Goal: Task Accomplishment & Management: Manage account settings

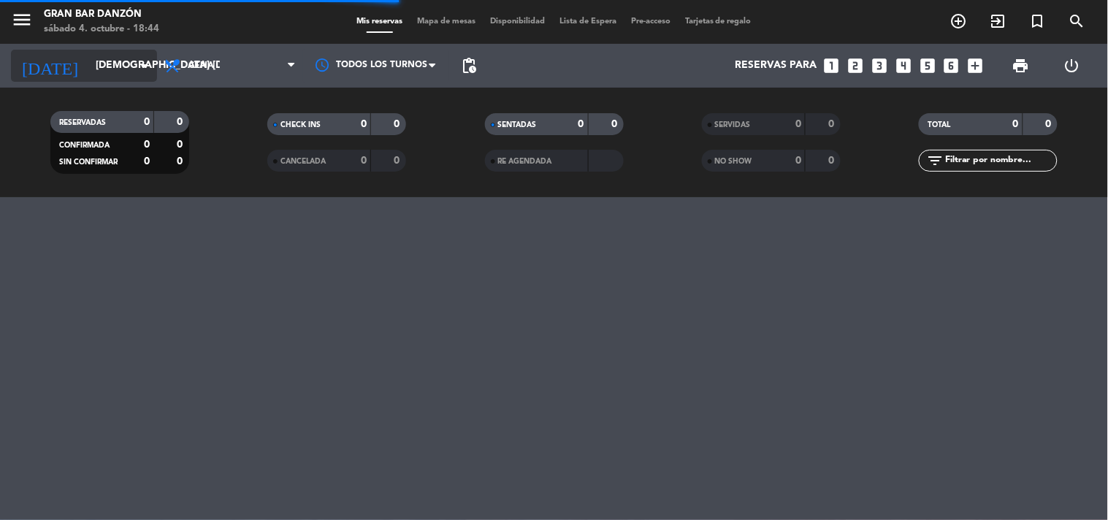
click at [95, 63] on input "[DEMOGRAPHIC_DATA] [DATE]" at bounding box center [157, 66] width 139 height 26
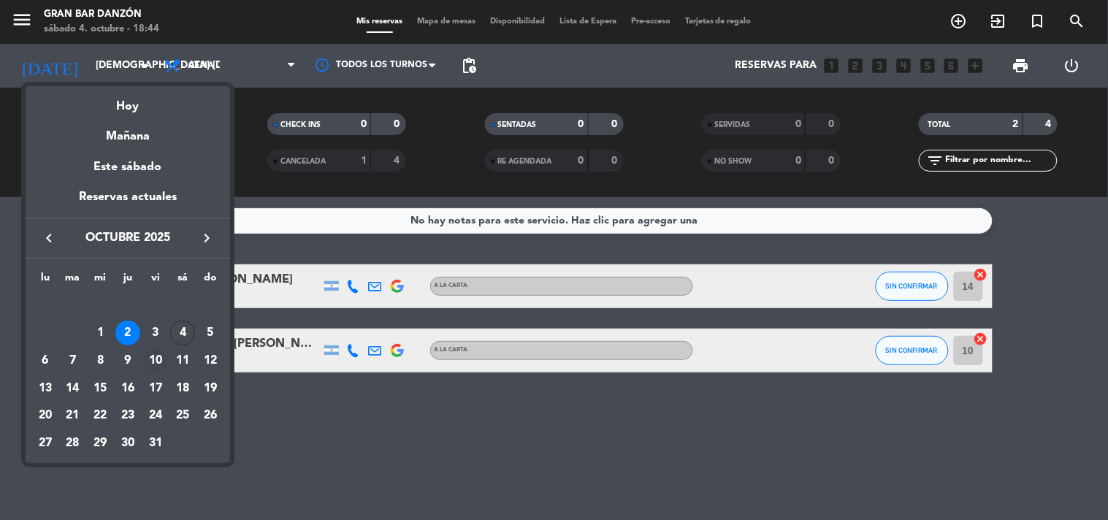
click at [159, 365] on div "10" at bounding box center [155, 361] width 25 height 25
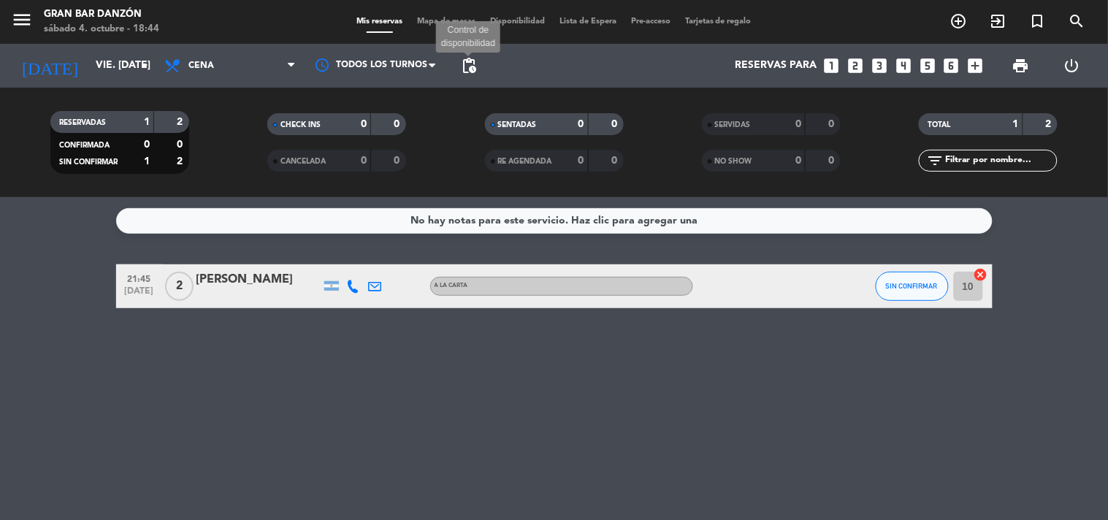
click at [476, 69] on span "pending_actions" at bounding box center [469, 66] width 18 height 18
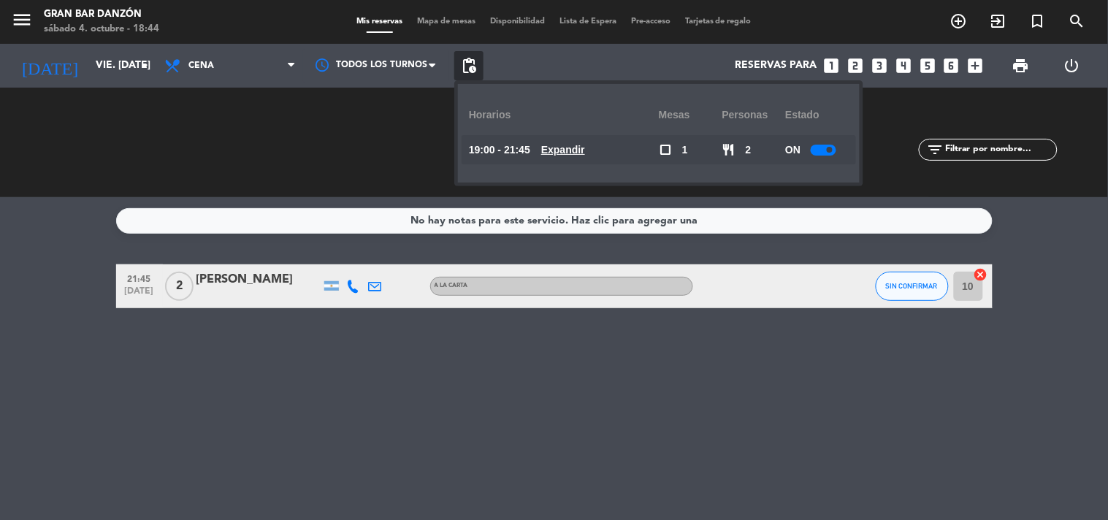
click at [585, 150] on u "Expandir" at bounding box center [563, 150] width 44 height 12
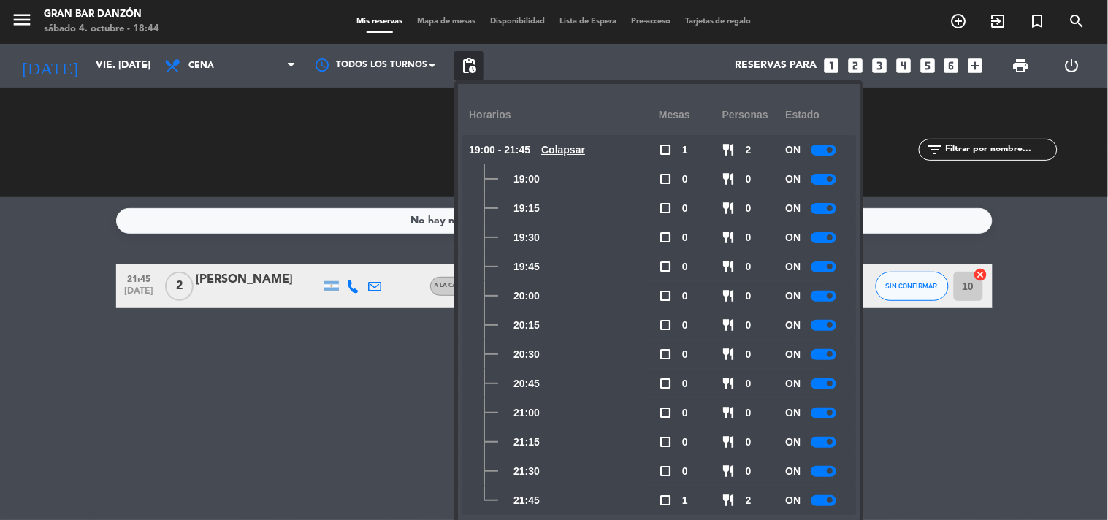
click at [822, 178] on div at bounding box center [824, 179] width 26 height 11
click at [816, 206] on div at bounding box center [824, 208] width 26 height 11
click at [826, 240] on div at bounding box center [824, 237] width 26 height 11
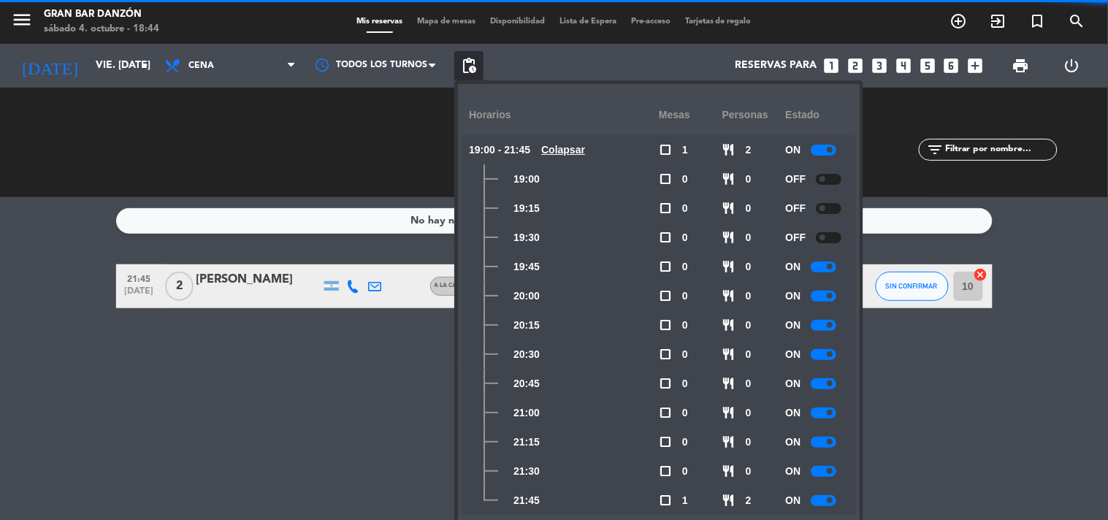
click at [823, 271] on div at bounding box center [824, 267] width 26 height 11
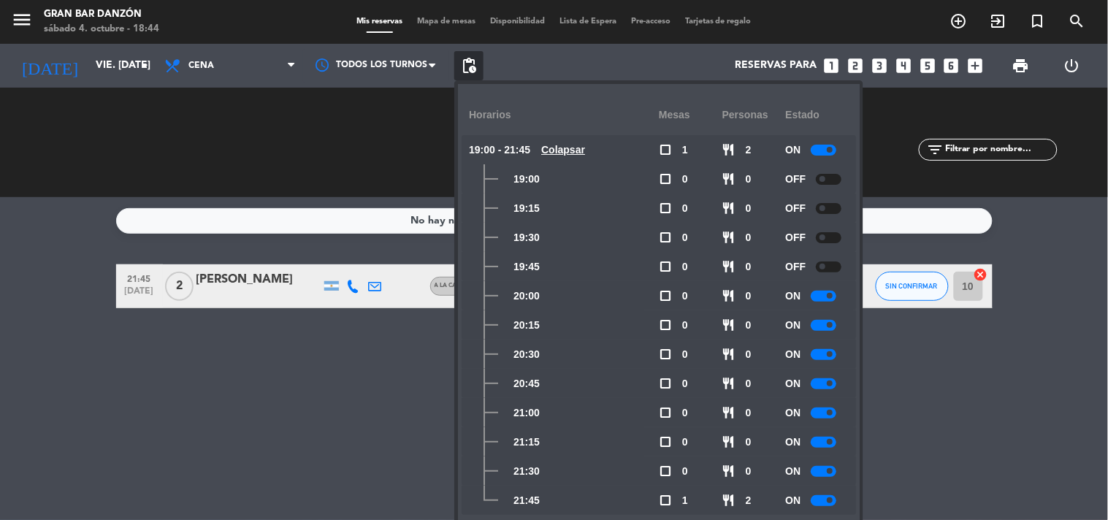
click at [910, 334] on div "No hay notas para este servicio. Haz clic para agregar una 21:45 [DATE] 2 [PERS…" at bounding box center [554, 358] width 1108 height 323
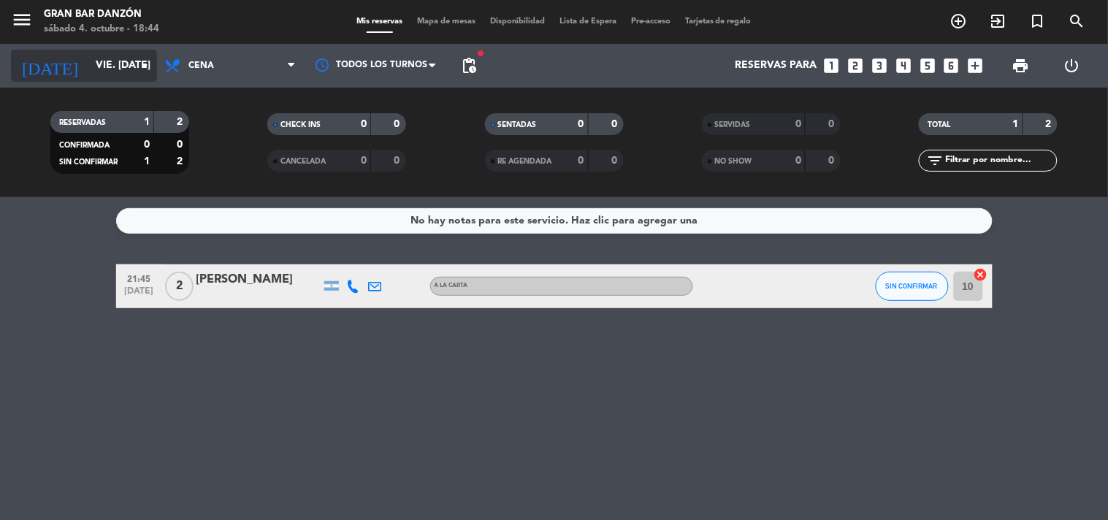
click at [134, 71] on input "vie. [DATE]" at bounding box center [157, 66] width 139 height 26
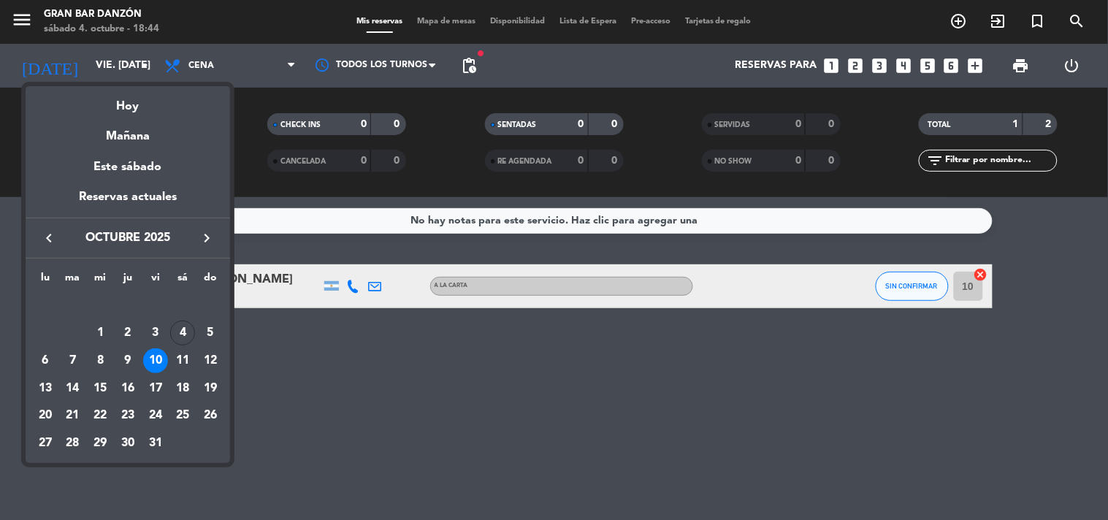
click at [151, 385] on div "17" at bounding box center [155, 388] width 25 height 25
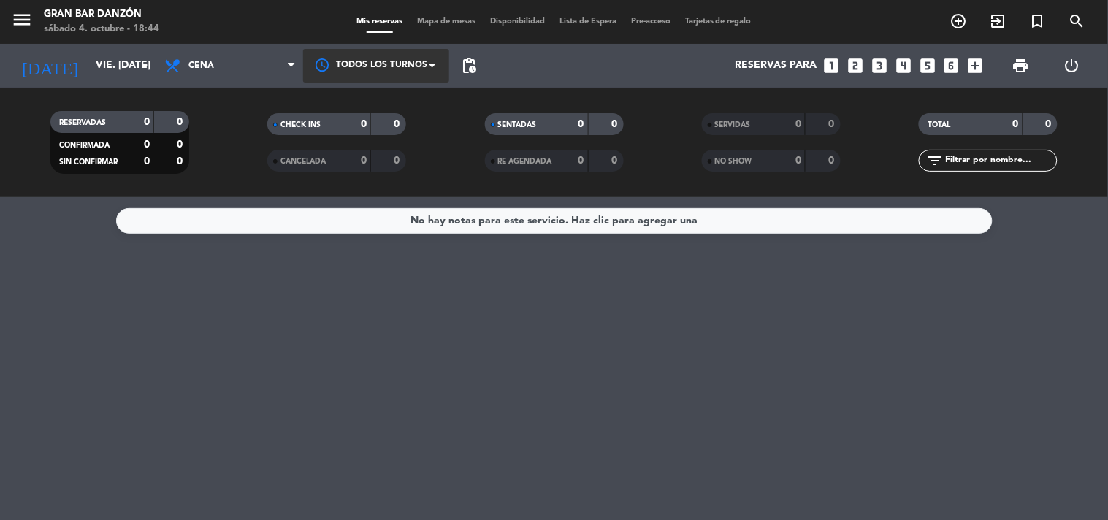
click at [437, 61] on span at bounding box center [436, 65] width 15 height 15
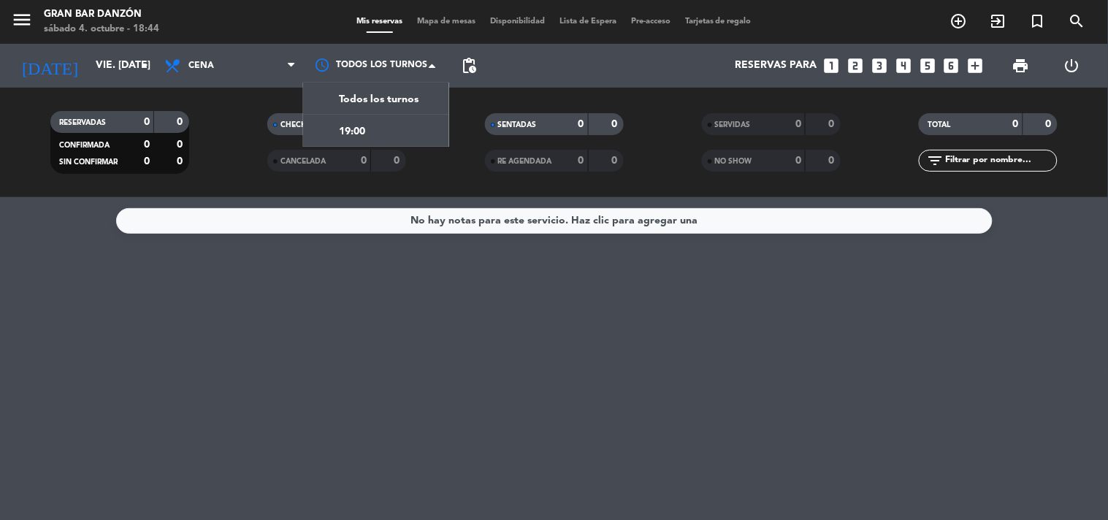
click at [479, 62] on span "pending_actions" at bounding box center [468, 65] width 29 height 29
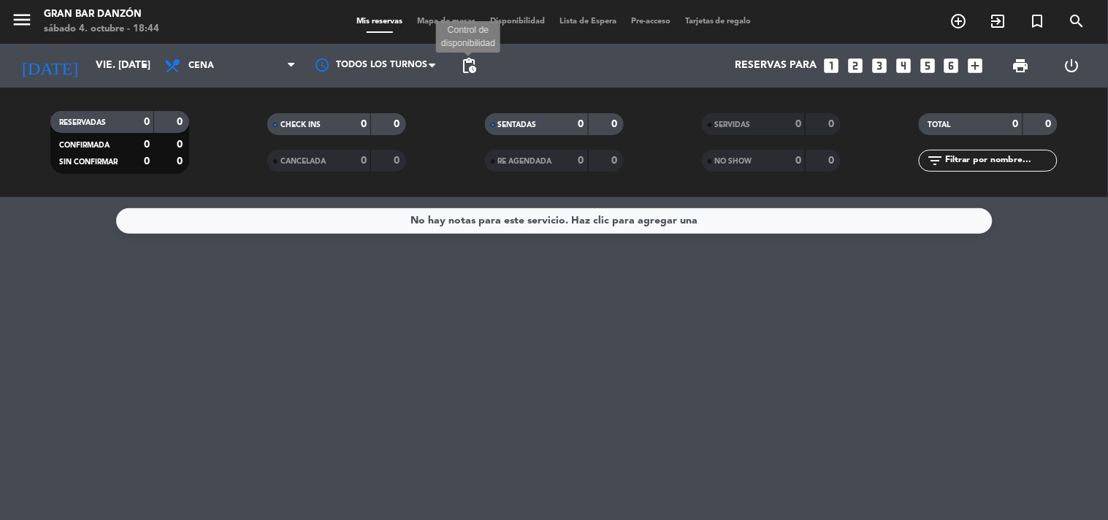
click at [472, 70] on span "pending_actions" at bounding box center [469, 66] width 18 height 18
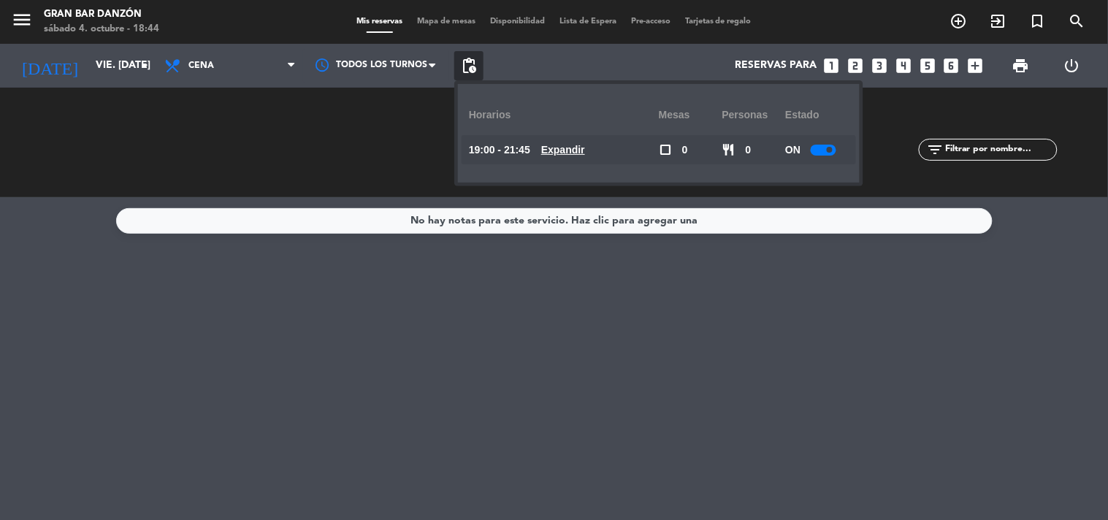
click at [815, 151] on div at bounding box center [824, 150] width 26 height 11
click at [667, 337] on div "No hay notas para este servicio. Haz clic para agregar una" at bounding box center [554, 358] width 1108 height 323
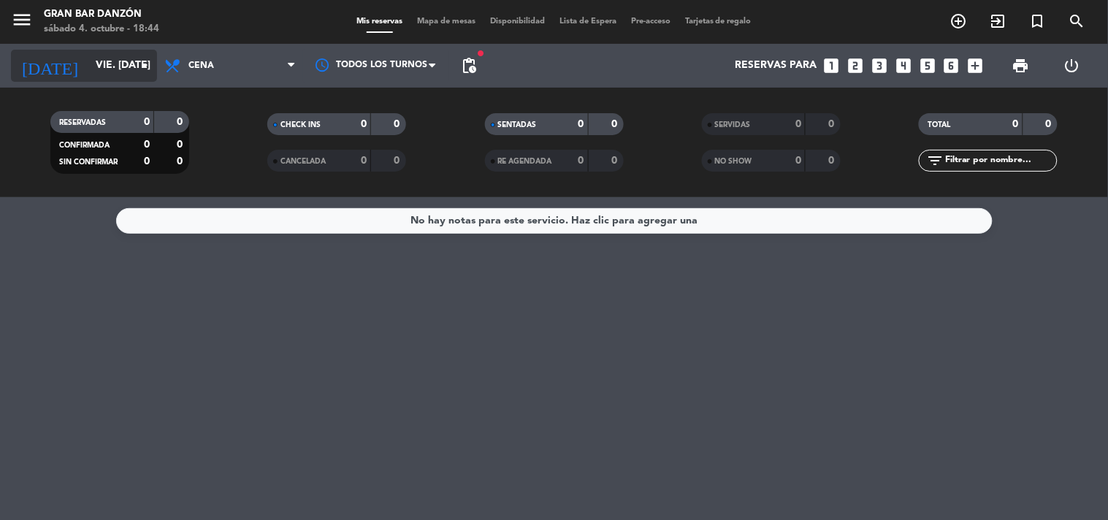
click at [88, 69] on input "vie. [DATE]" at bounding box center [157, 66] width 139 height 26
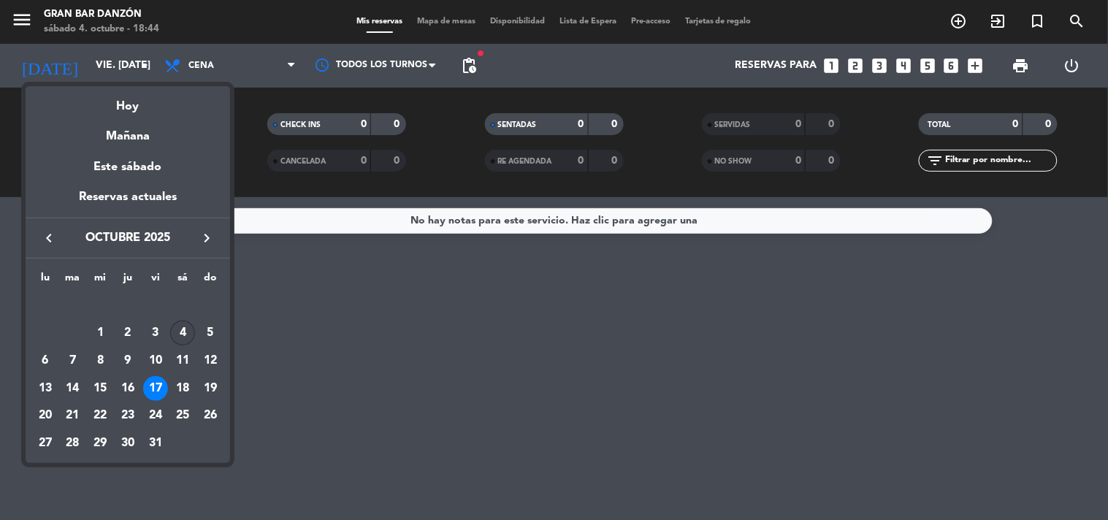
click at [184, 334] on div "4" at bounding box center [182, 333] width 25 height 25
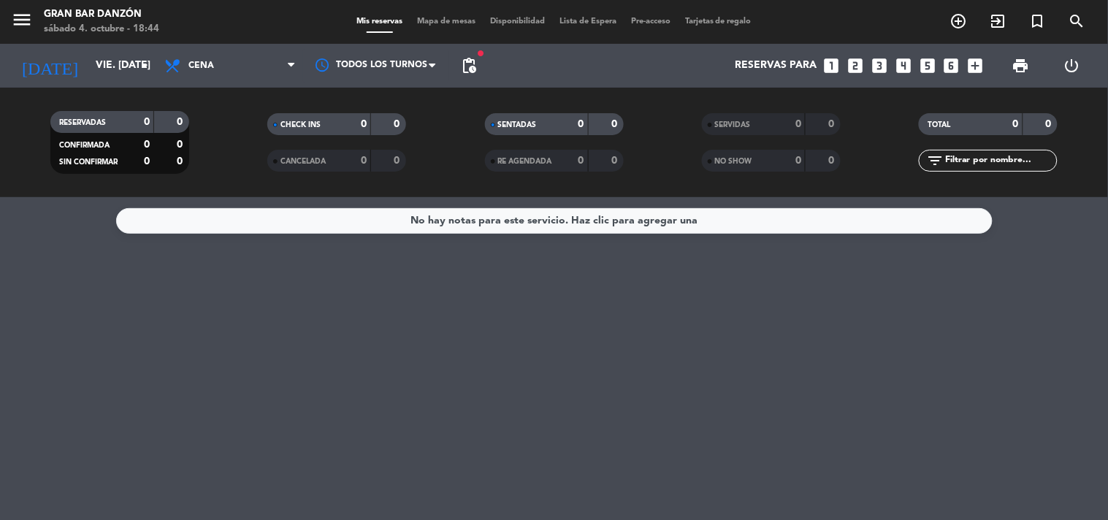
type input "sáb. [DATE]"
